Goal: Information Seeking & Learning: Learn about a topic

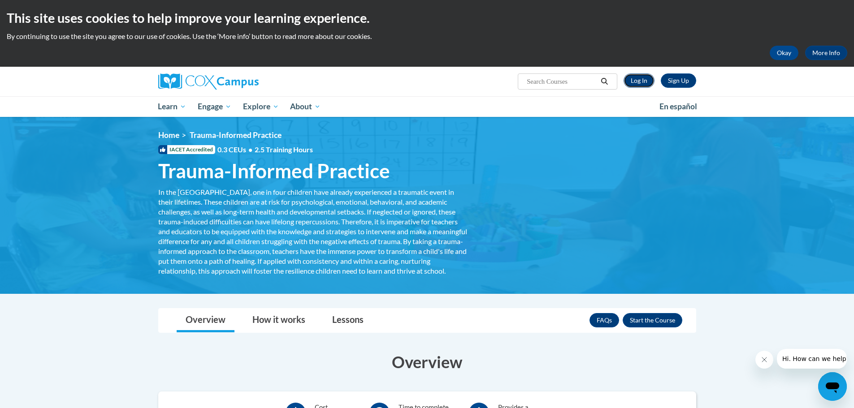
click at [639, 82] on link "Log In" at bounding box center [639, 81] width 31 height 14
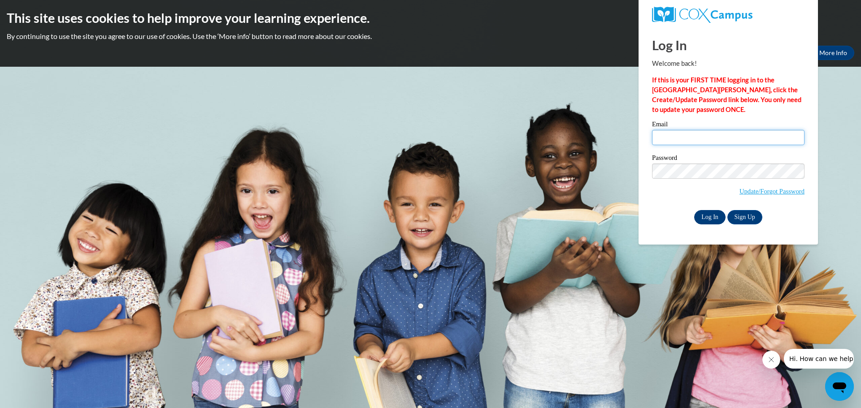
type input "anika.curtis@christina.k12.de.us"
click at [707, 216] on input "Log In" at bounding box center [709, 217] width 31 height 14
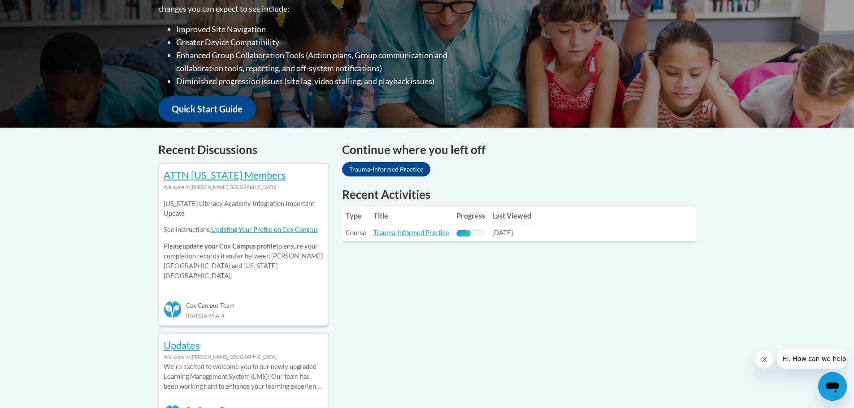
scroll to position [269, 0]
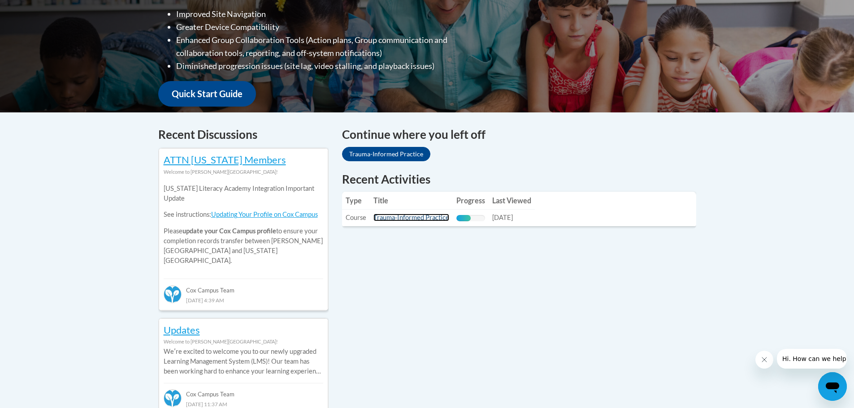
click at [408, 220] on link "Trauma-Informed Practice" at bounding box center [411, 218] width 76 height 8
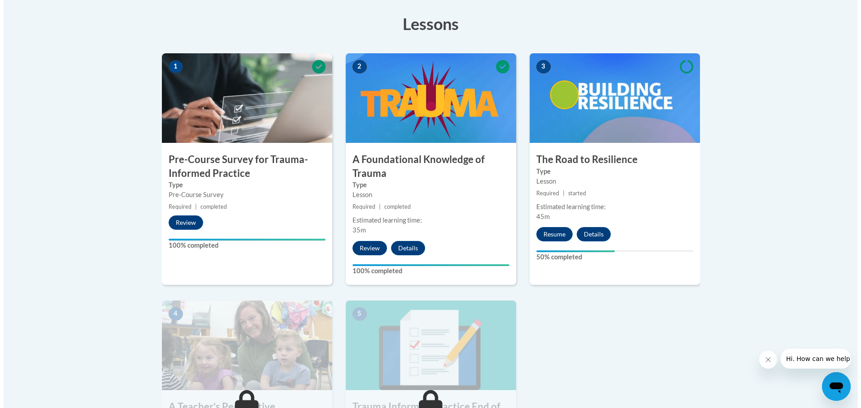
scroll to position [277, 0]
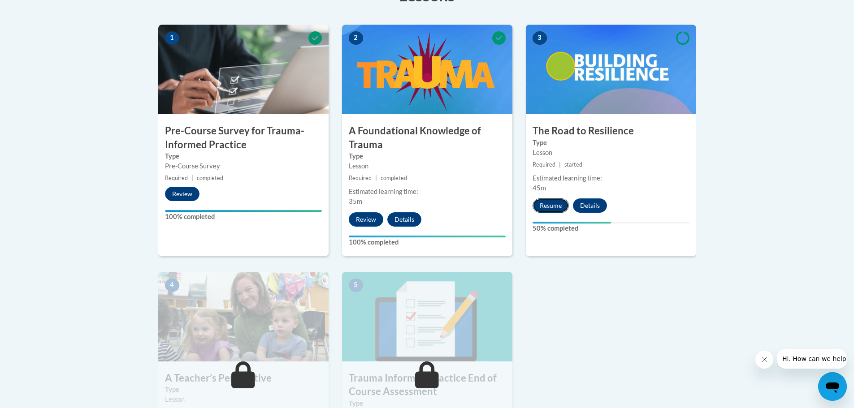
click at [556, 207] on button "Resume" at bounding box center [551, 206] width 36 height 14
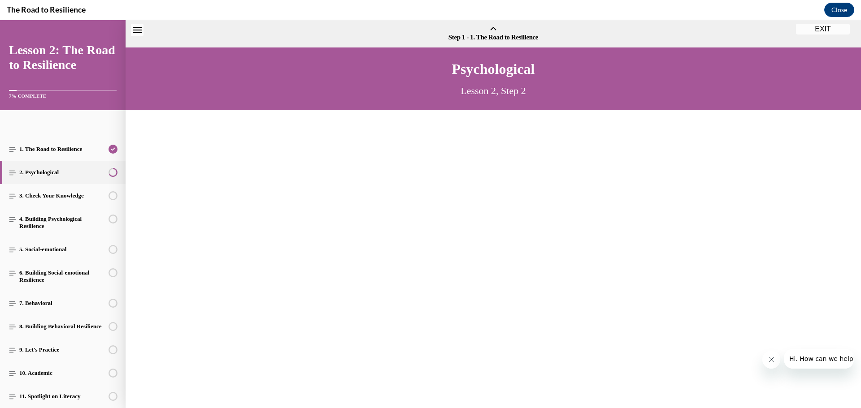
scroll to position [27, 0]
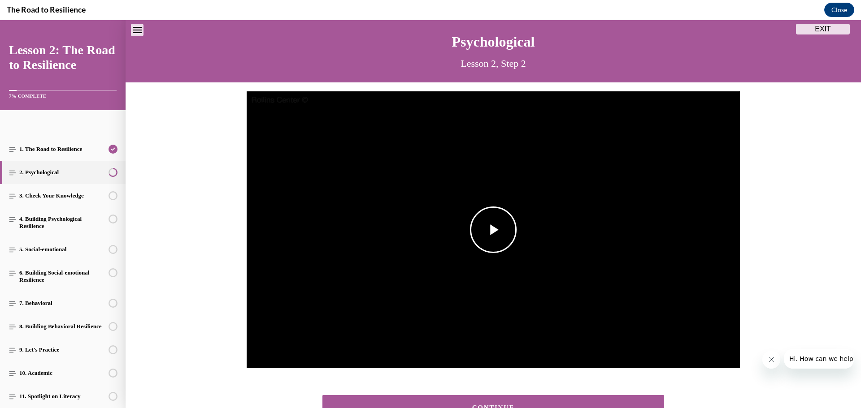
click at [493, 230] on span "Video player" at bounding box center [493, 230] width 0 height 0
click at [717, 351] on div "7%" at bounding box center [726, 351] width 18 height 1
click at [717, 351] on div "Volume Level" at bounding box center [717, 351] width 0 height 1
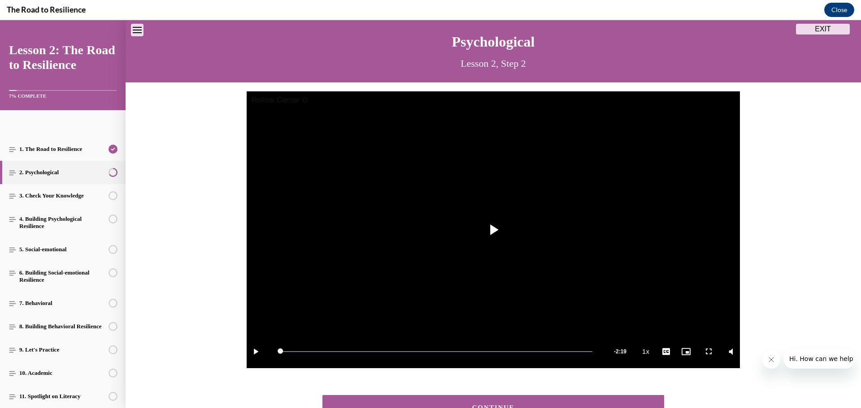
click at [832, 256] on div "Video Player is loading. Play Video Play Loaded : 100.00% 1:46 0:00 Remaining T…" at bounding box center [493, 234] width 735 height 286
click at [493, 230] on span "Video player" at bounding box center [493, 230] width 0 height 0
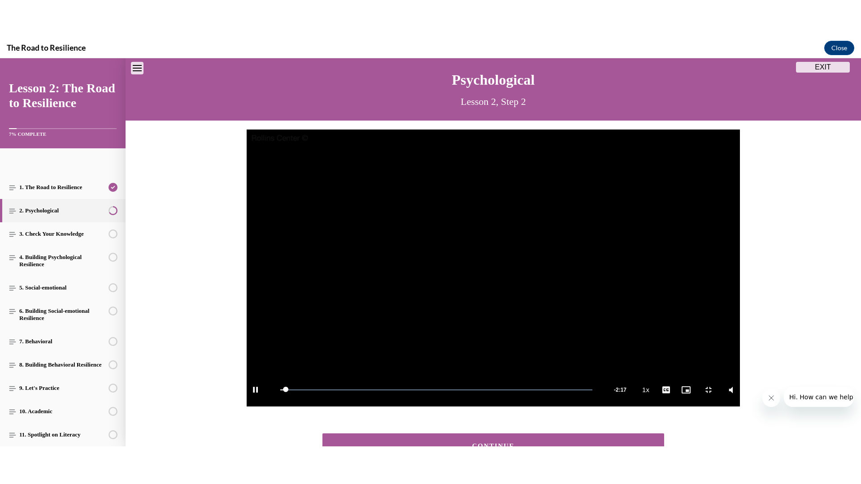
scroll to position [0, 0]
